Goal: Task Accomplishment & Management: Use online tool/utility

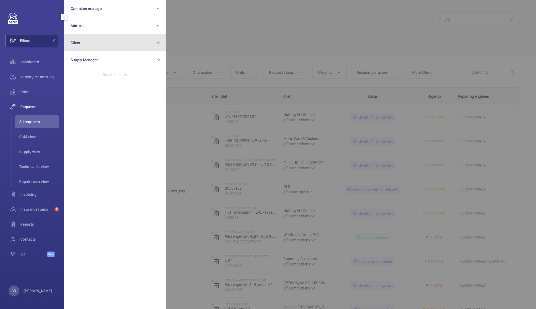
click at [102, 42] on button "Client" at bounding box center [115, 42] width 102 height 17
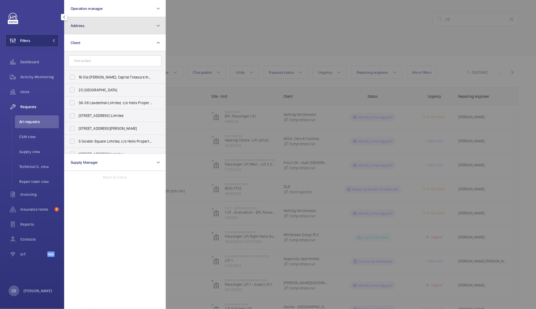
click at [112, 21] on button "Address" at bounding box center [115, 25] width 102 height 17
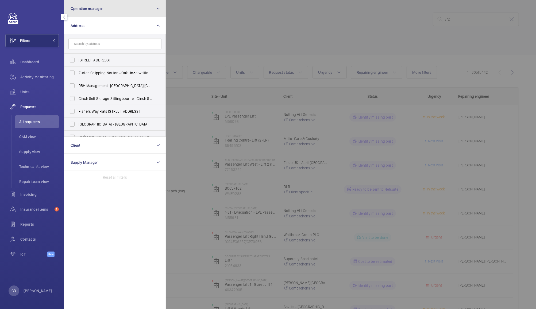
click at [139, 5] on button "Operation manager" at bounding box center [115, 8] width 102 height 17
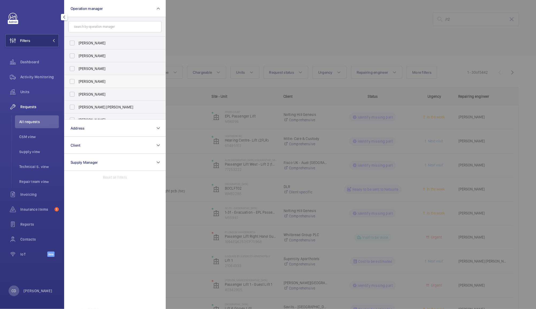
click at [72, 79] on label "[PERSON_NAME]" at bounding box center [110, 81] width 93 height 13
click at [72, 79] on input "[PERSON_NAME]" at bounding box center [72, 81] width 11 height 11
checkbox input "true"
click at [208, 25] on div at bounding box center [434, 154] width 536 height 309
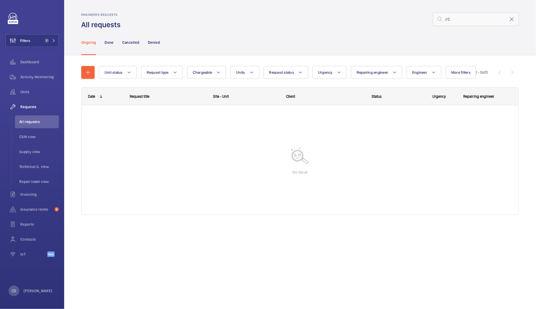
click at [26, 108] on span "Requests" at bounding box center [39, 106] width 38 height 5
click at [510, 19] on mat-icon at bounding box center [511, 19] width 6 height 6
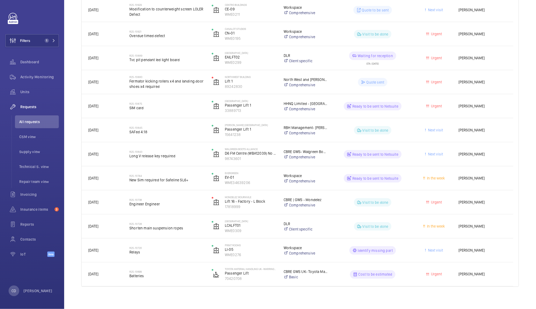
scroll to position [543, 0]
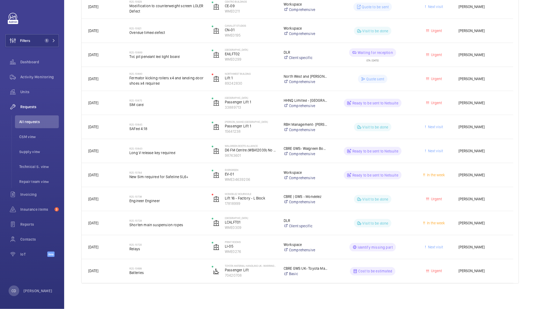
click at [169, 274] on span "Batteries" at bounding box center [166, 272] width 75 height 5
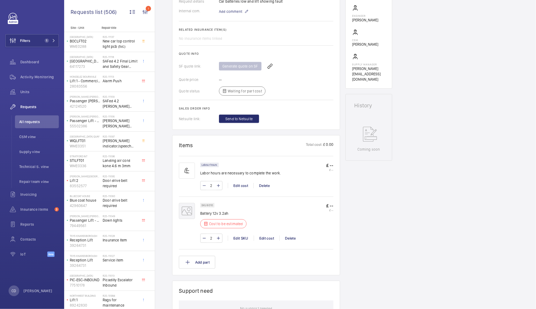
scroll to position [176, 0]
click at [269, 239] on div "Edit cost" at bounding box center [267, 239] width 26 height 5
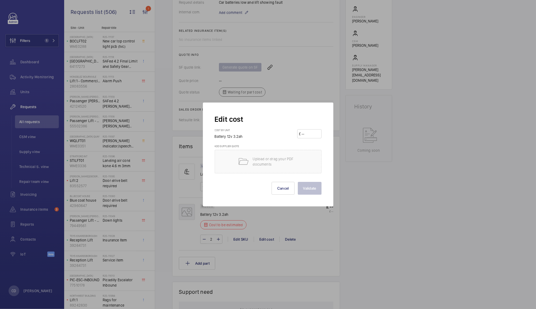
click at [312, 135] on input "number" at bounding box center [310, 134] width 19 height 9
type input "30"
click at [311, 188] on button "Validate" at bounding box center [310, 188] width 24 height 13
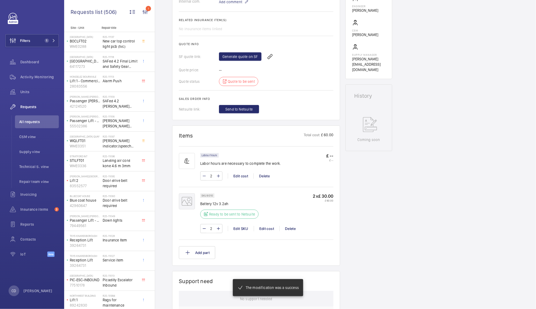
scroll to position [192, 0]
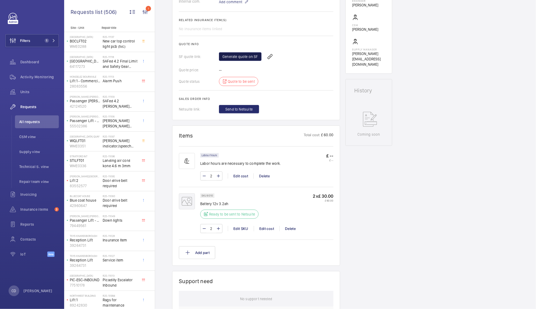
click at [233, 56] on link "Generate quote on SF" at bounding box center [240, 56] width 42 height 9
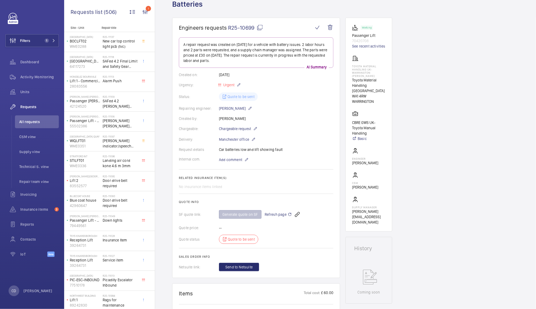
scroll to position [29, 0]
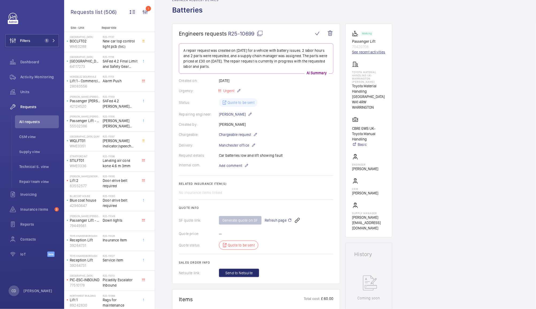
click at [376, 51] on link "See recent activities" at bounding box center [368, 51] width 33 height 5
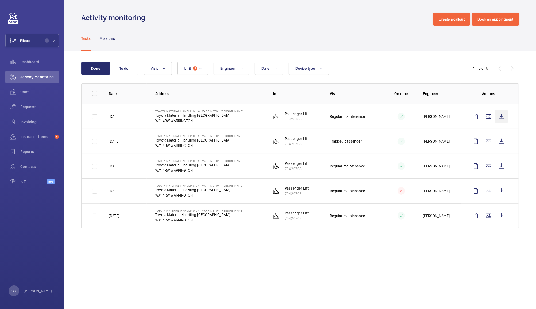
click at [500, 115] on wm-front-icon-button at bounding box center [501, 116] width 13 height 13
click at [487, 142] on wm-front-icon-button at bounding box center [488, 141] width 13 height 13
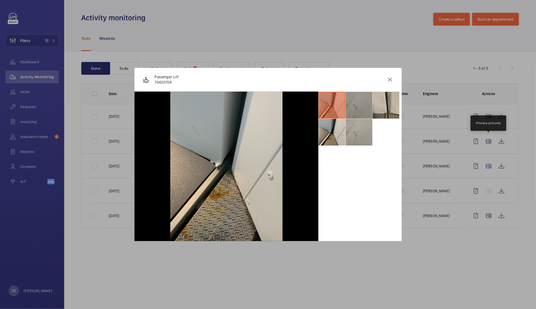
click at [358, 108] on li at bounding box center [358, 105] width 27 height 27
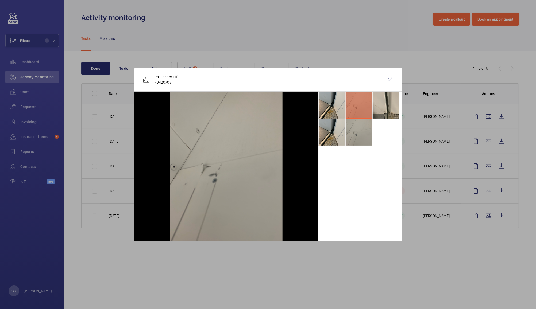
click at [383, 113] on li at bounding box center [385, 105] width 27 height 27
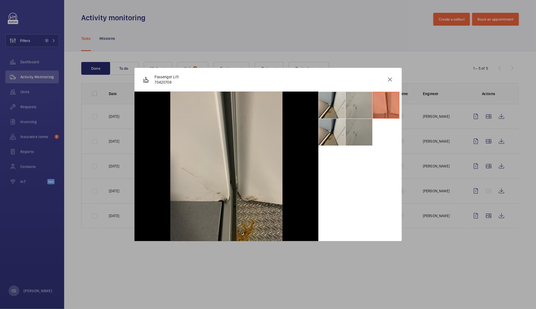
click at [363, 132] on li at bounding box center [358, 132] width 27 height 27
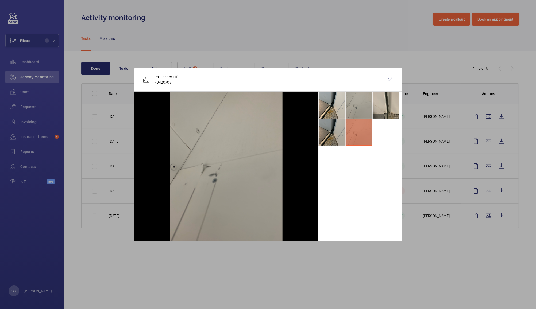
click at [330, 136] on li at bounding box center [331, 132] width 27 height 27
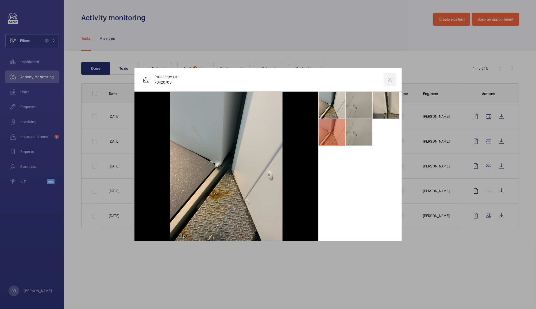
click at [390, 83] on wm-front-icon-button at bounding box center [389, 79] width 13 height 13
